Goal: Task Accomplishment & Management: Use online tool/utility

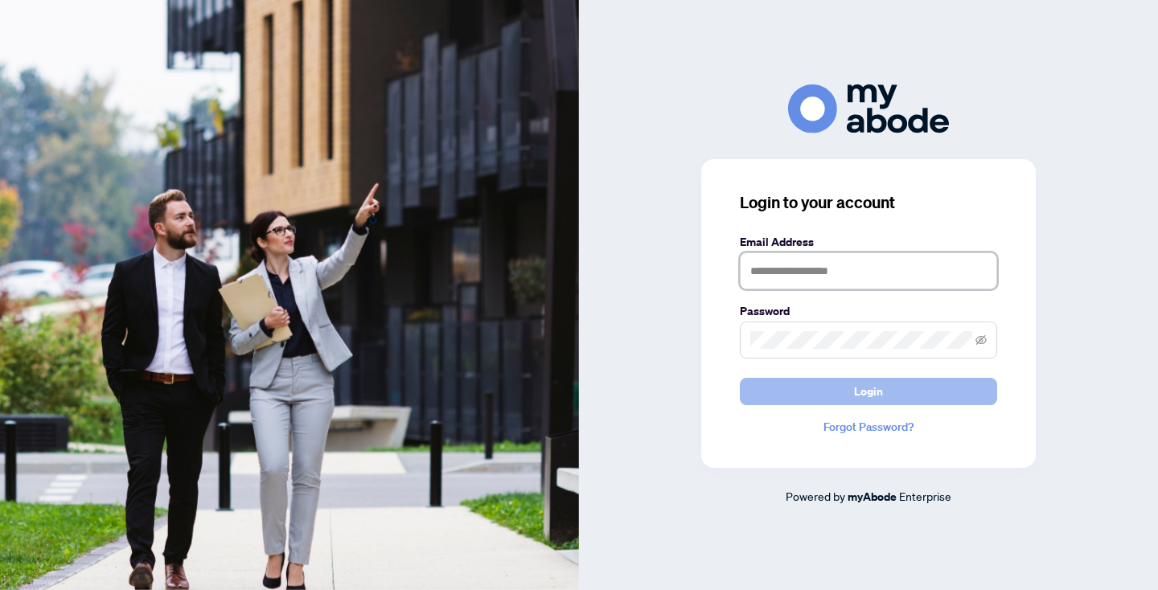
type input "**********"
click at [863, 394] on span "Login" at bounding box center [868, 392] width 29 height 26
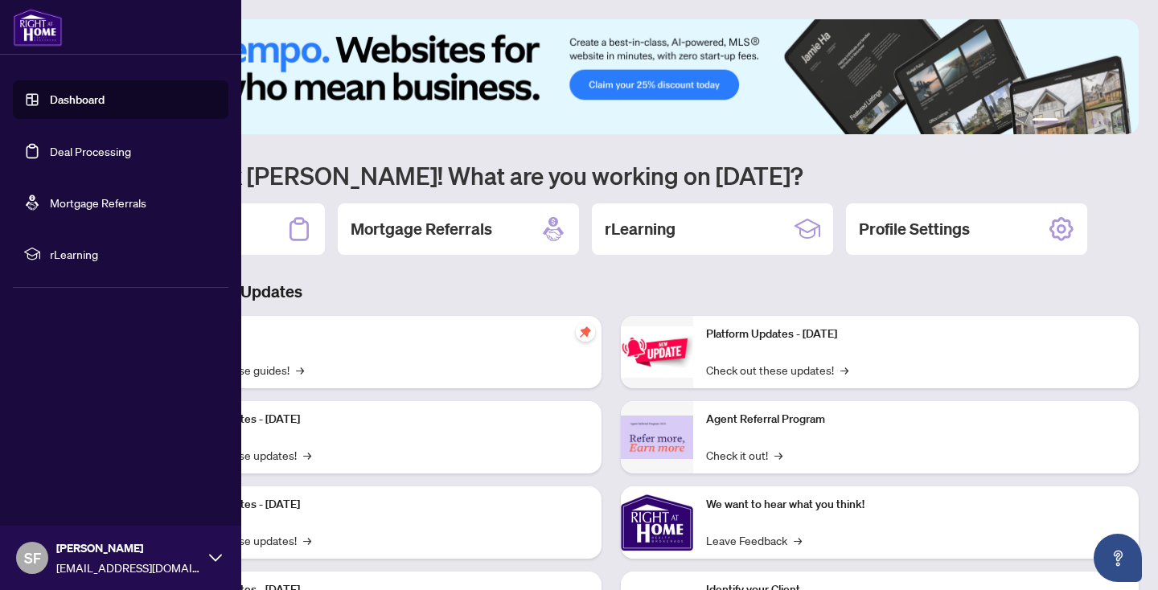
click at [116, 152] on link "Deal Processing" at bounding box center [90, 151] width 81 height 14
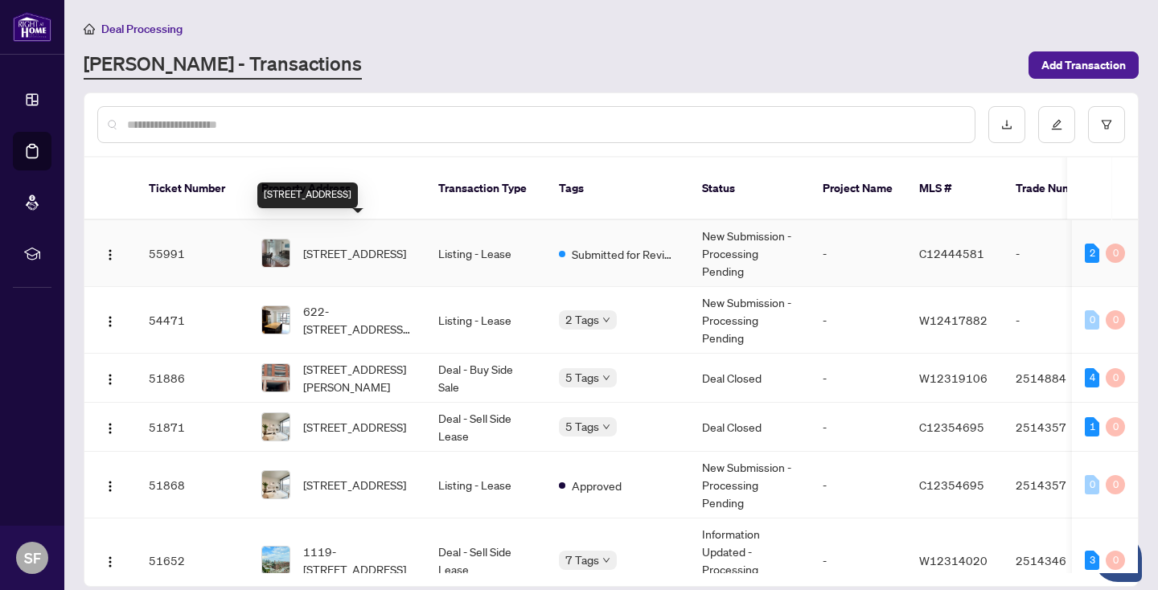
click at [359, 244] on span "[STREET_ADDRESS]" at bounding box center [354, 253] width 103 height 18
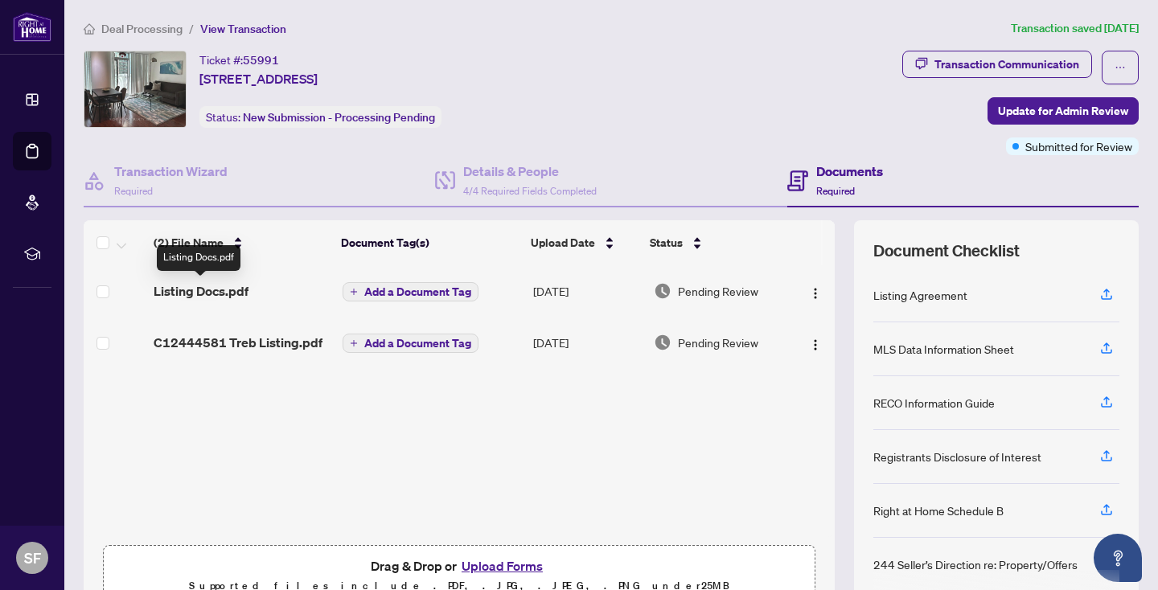
click at [229, 289] on span "Listing Docs.pdf" at bounding box center [201, 290] width 95 height 19
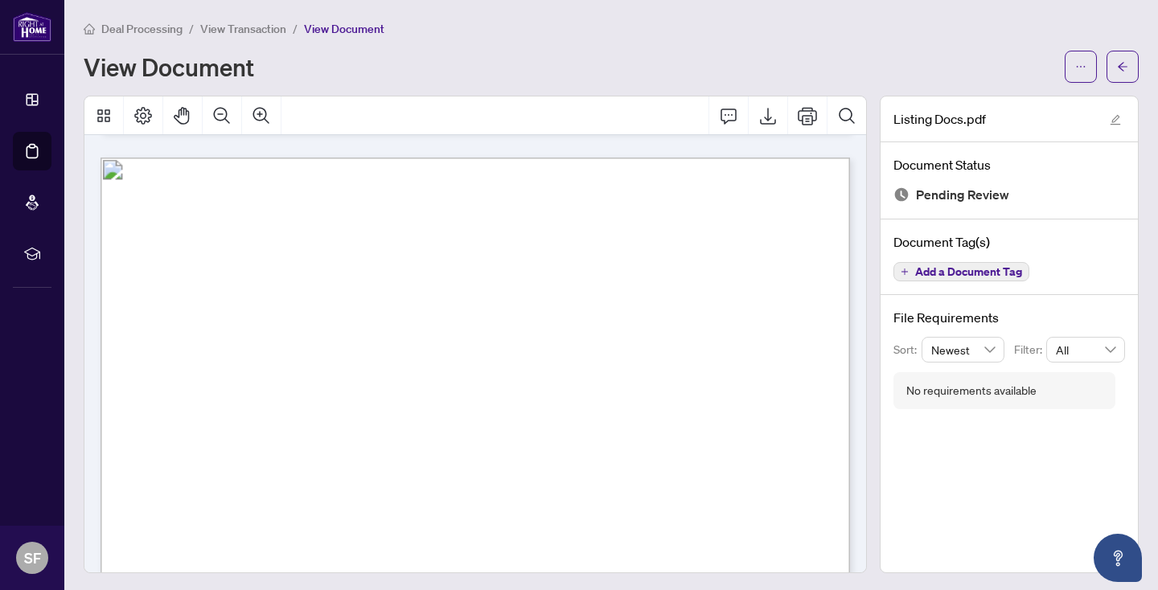
scroll to position [30844, 0]
